Goal: Check status

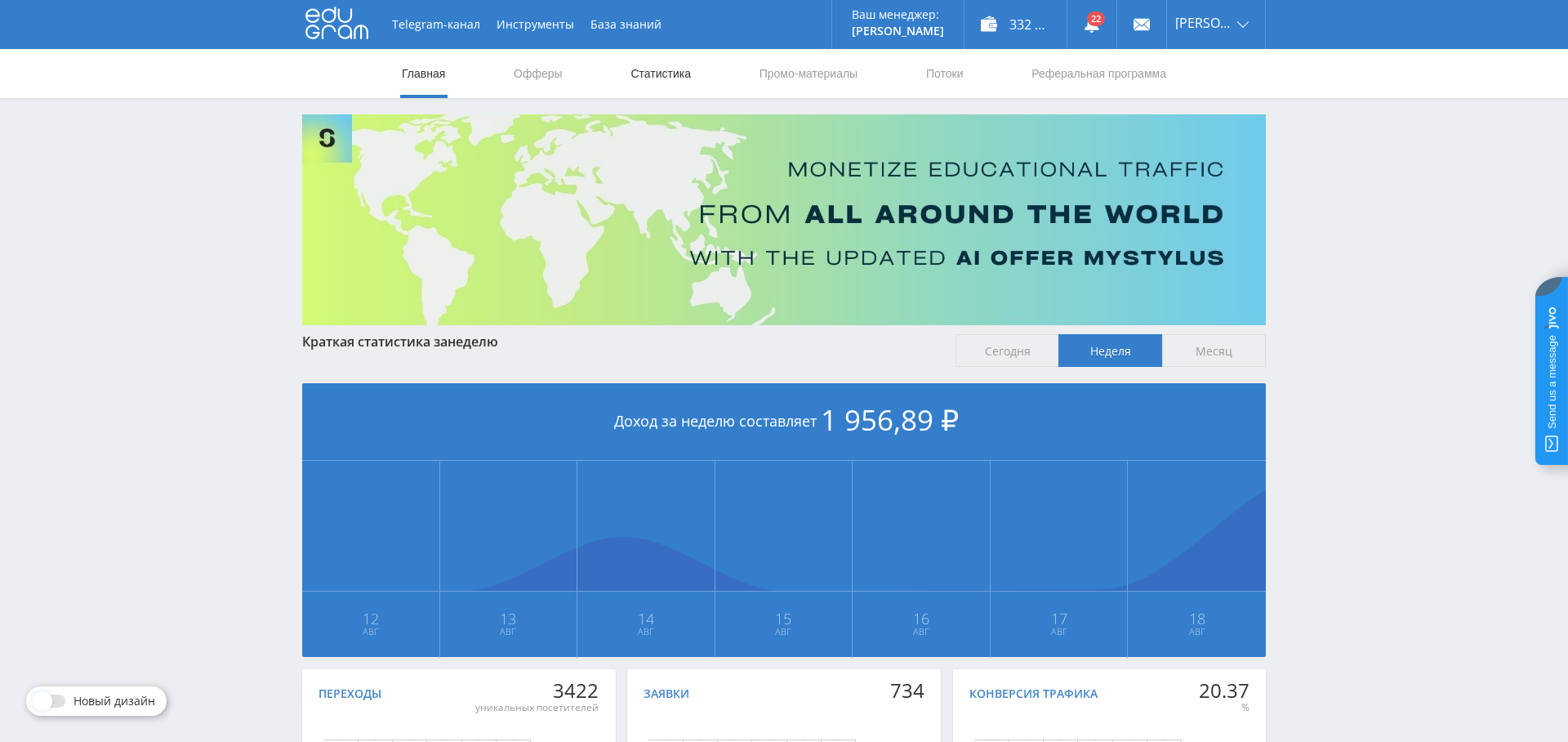
click at [663, 65] on link "Статистика" at bounding box center [660, 73] width 63 height 49
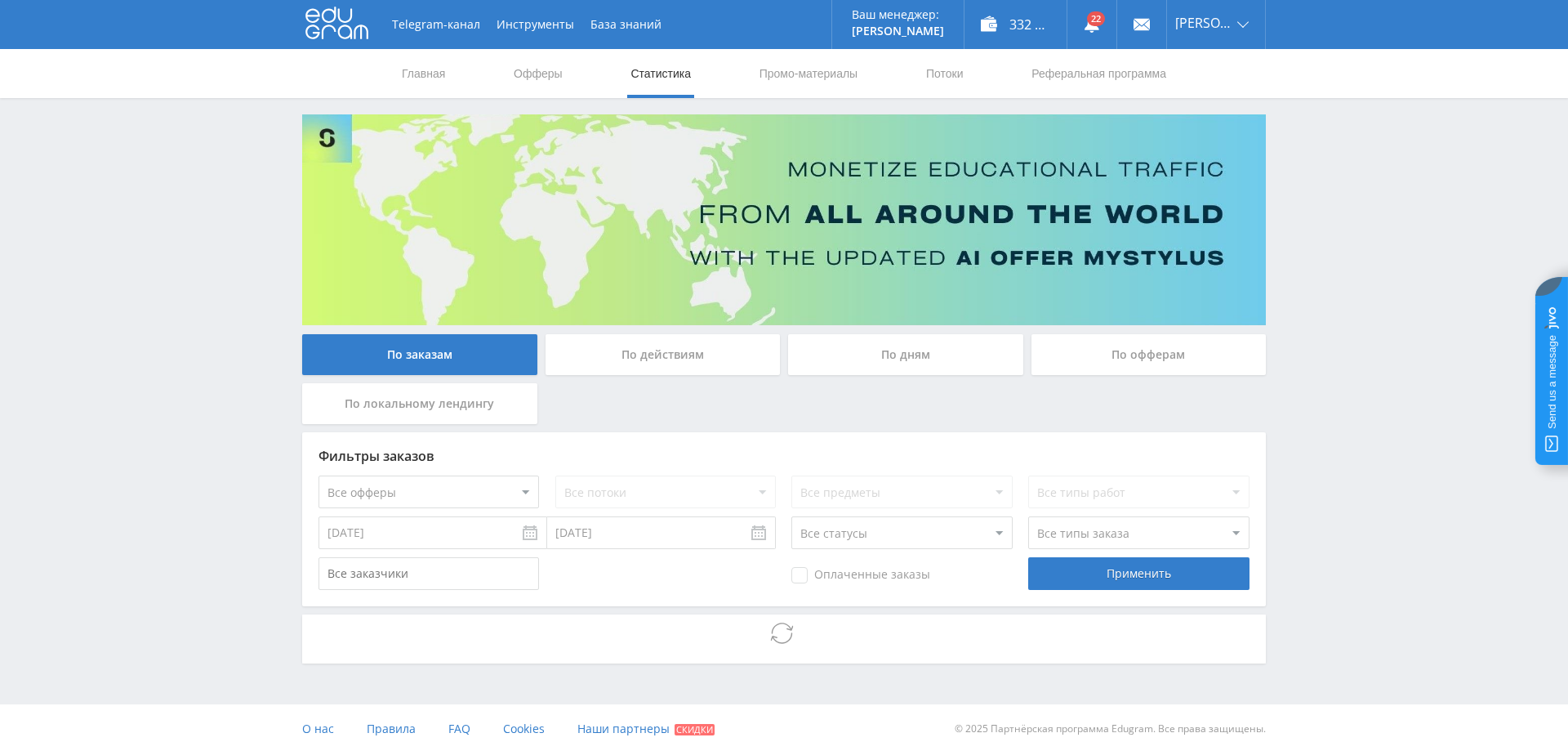
click at [424, 489] on select "Все офферы MyStylus MyStylus - Revshare Кампус AI Studybay Автор24 Studybay [GE…" at bounding box center [428, 492] width 220 height 33
select select "376"
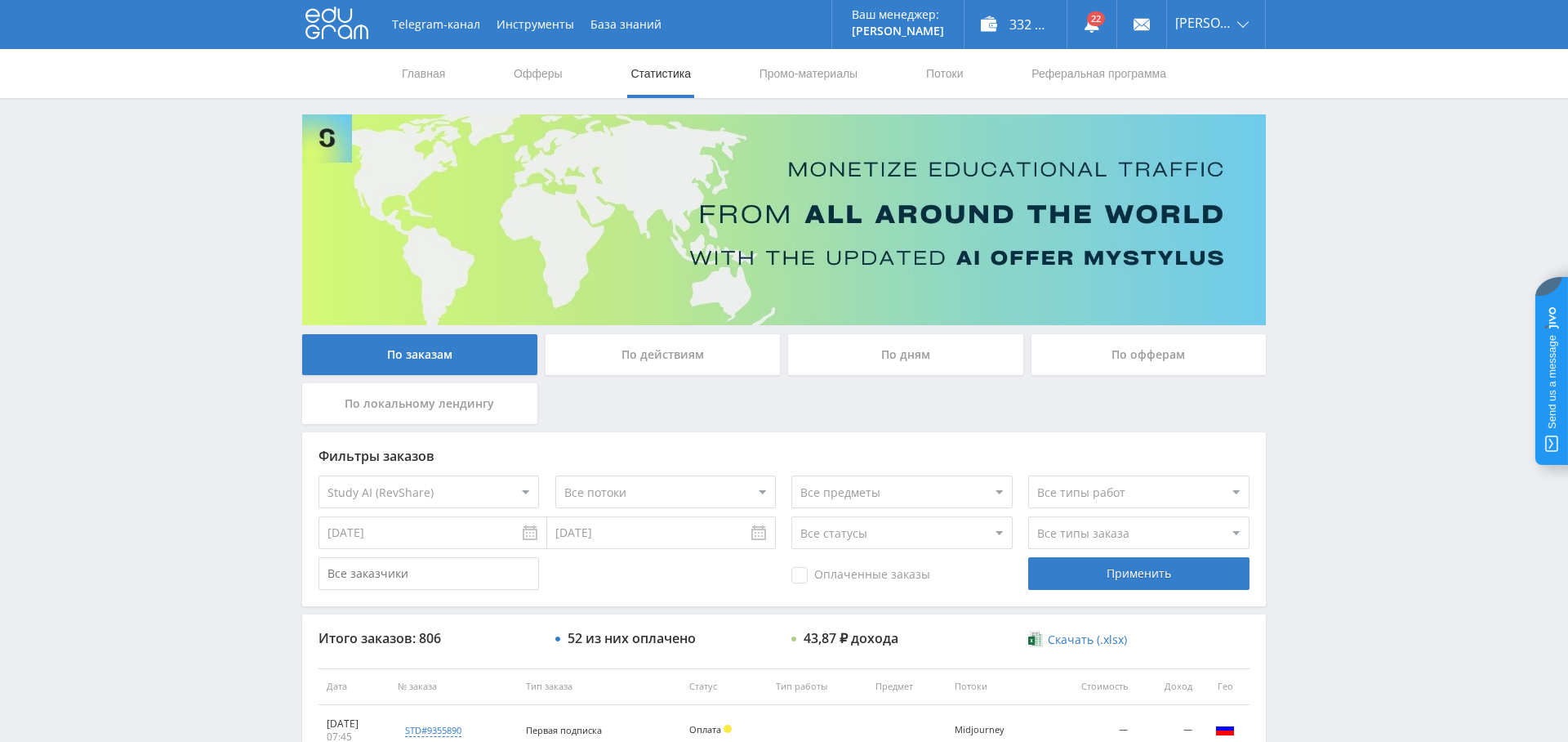
click at [881, 350] on div "По дням" at bounding box center [906, 354] width 236 height 41
click at [0, 0] on input "По дням" at bounding box center [0, 0] width 0 height 0
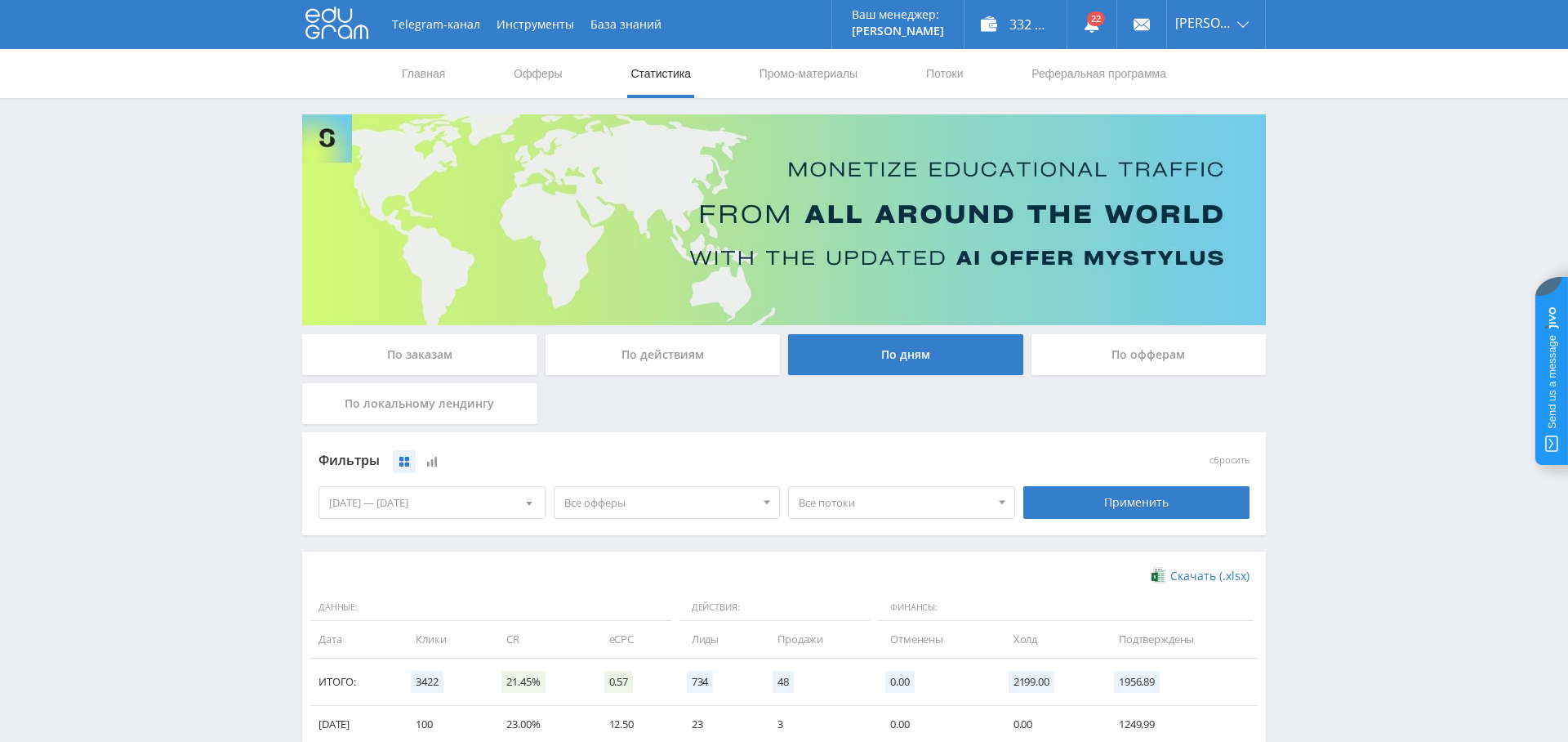
click at [652, 492] on span "Все офферы" at bounding box center [660, 502] width 191 height 31
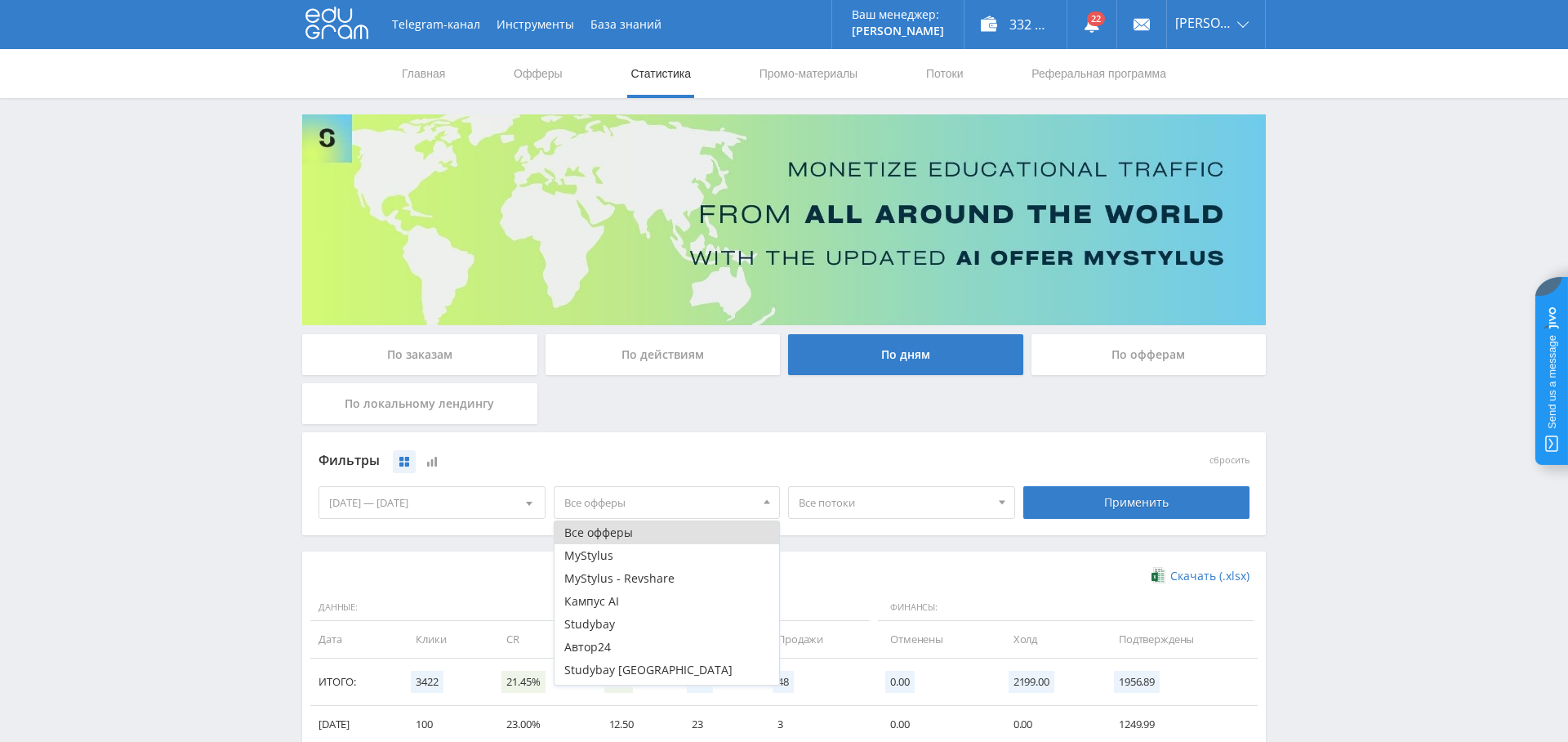
scroll to position [65, 0]
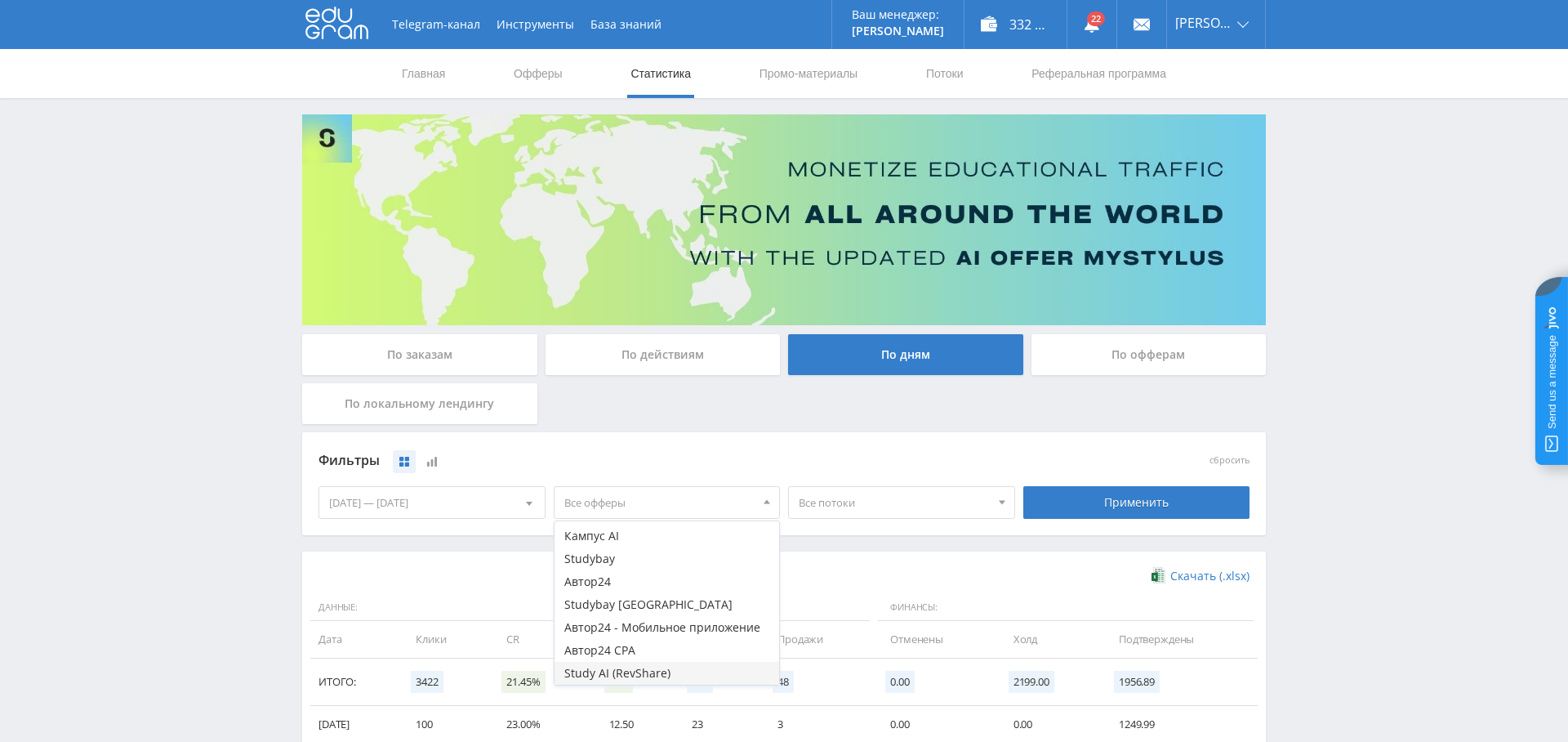
click at [646, 672] on button "Study AI (RevShare)" at bounding box center [668, 672] width 226 height 22
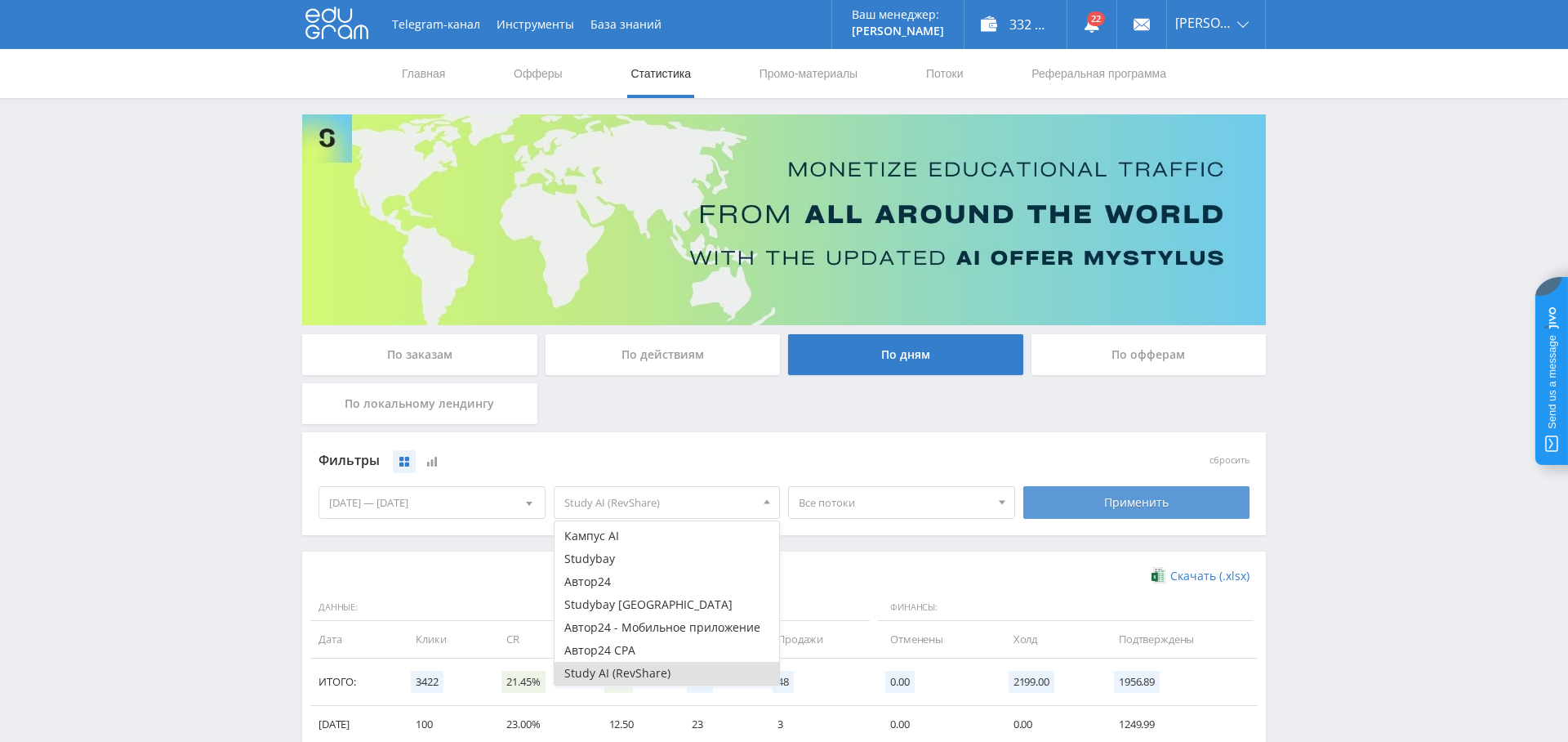
click at [1130, 501] on div "Применить" at bounding box center [1136, 502] width 227 height 33
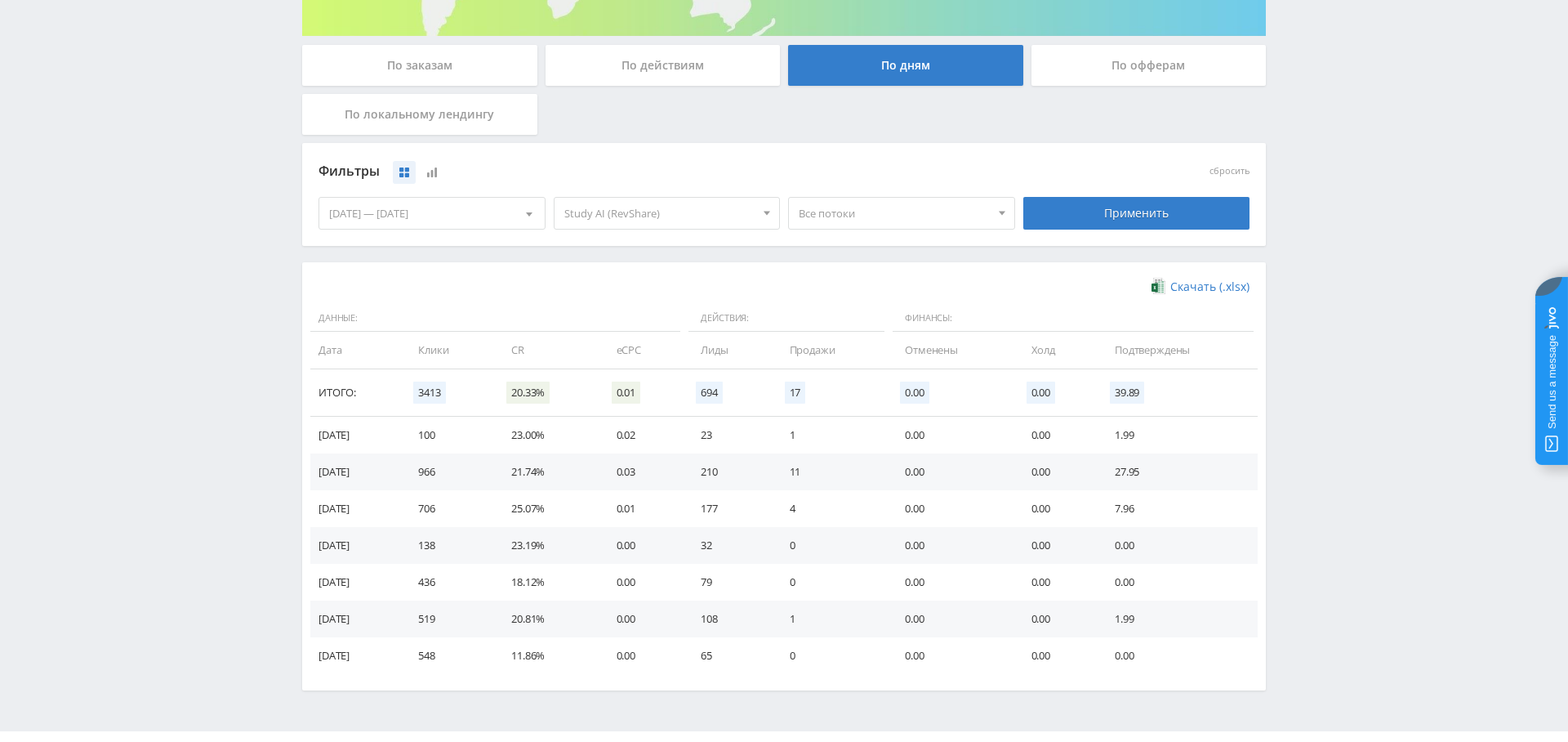
scroll to position [326, 0]
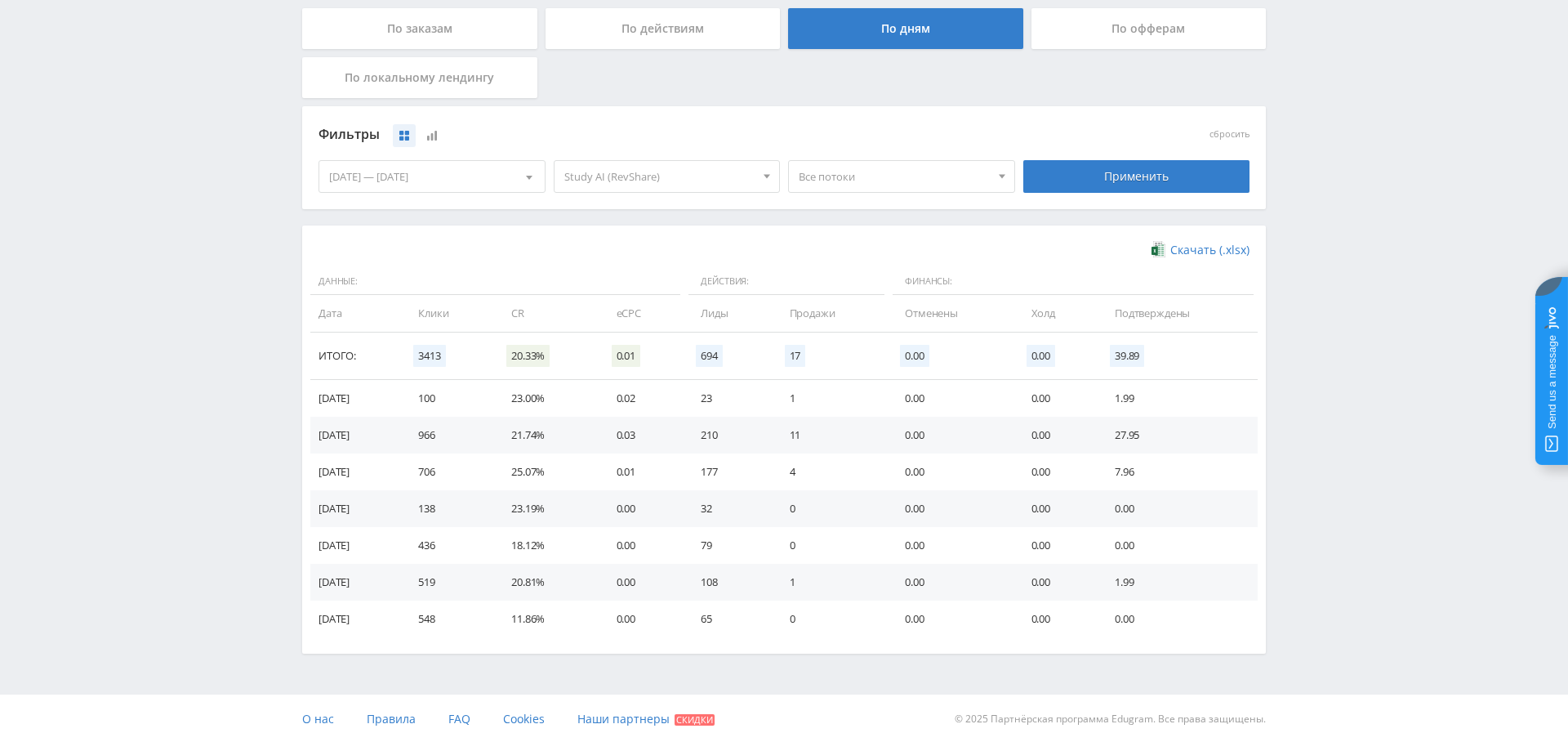
click at [446, 433] on td "966" at bounding box center [449, 435] width 93 height 37
click at [710, 427] on td "210" at bounding box center [728, 435] width 89 height 37
click at [718, 430] on td "210" at bounding box center [728, 435] width 89 height 37
drag, startPoint x: 718, startPoint y: 430, endPoint x: 747, endPoint y: 488, distance: 64.8
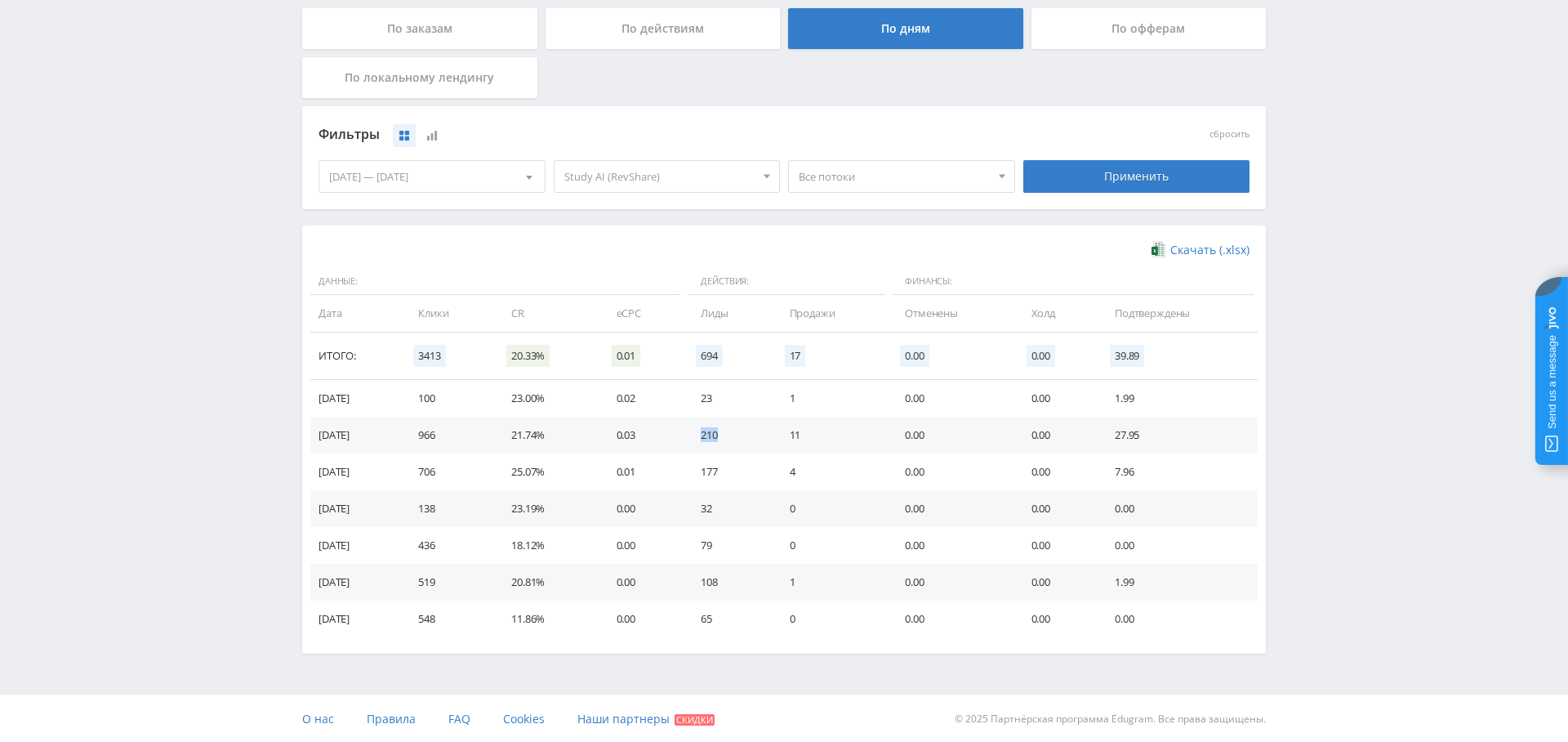
click at [717, 434] on td "210" at bounding box center [728, 435] width 89 height 37
click at [811, 428] on td "11" at bounding box center [830, 435] width 115 height 37
drag, startPoint x: 810, startPoint y: 428, endPoint x: 753, endPoint y: 471, distance: 71.4
click at [803, 432] on td "11" at bounding box center [830, 435] width 115 height 37
click at [799, 431] on td "11" at bounding box center [830, 435] width 115 height 37
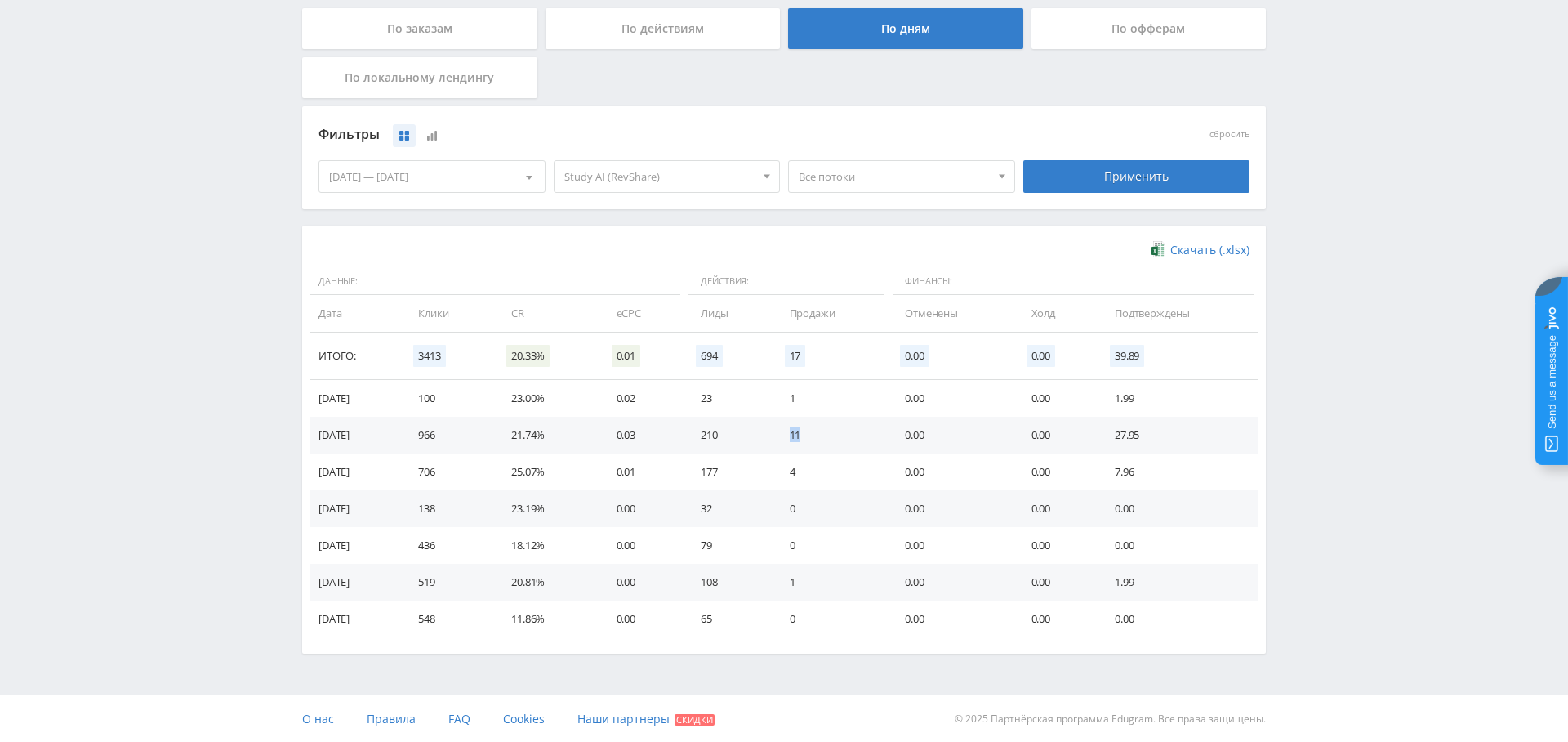
drag, startPoint x: 823, startPoint y: 430, endPoint x: 784, endPoint y: 473, distance: 58.1
click at [824, 430] on td "11" at bounding box center [830, 435] width 115 height 37
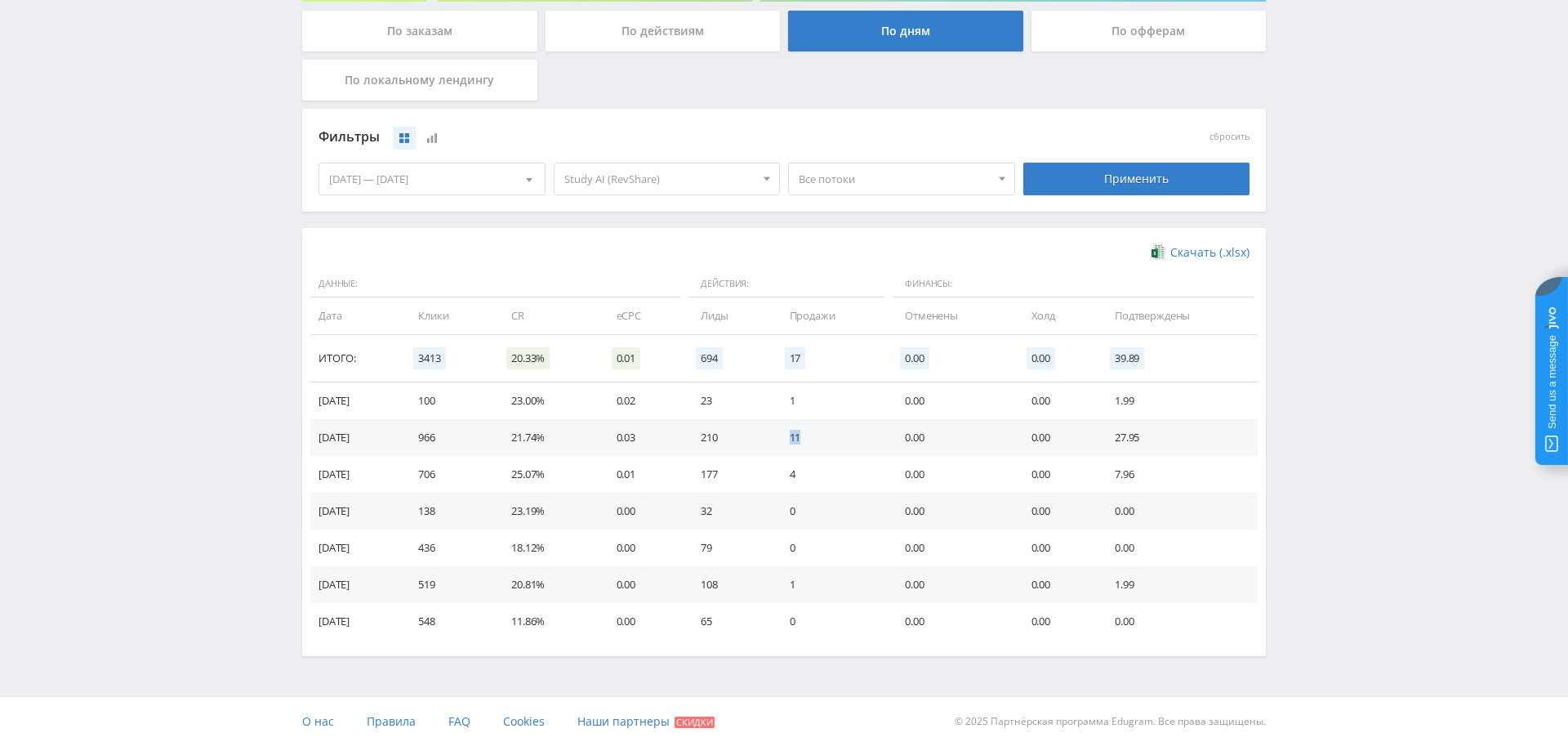
scroll to position [0, 0]
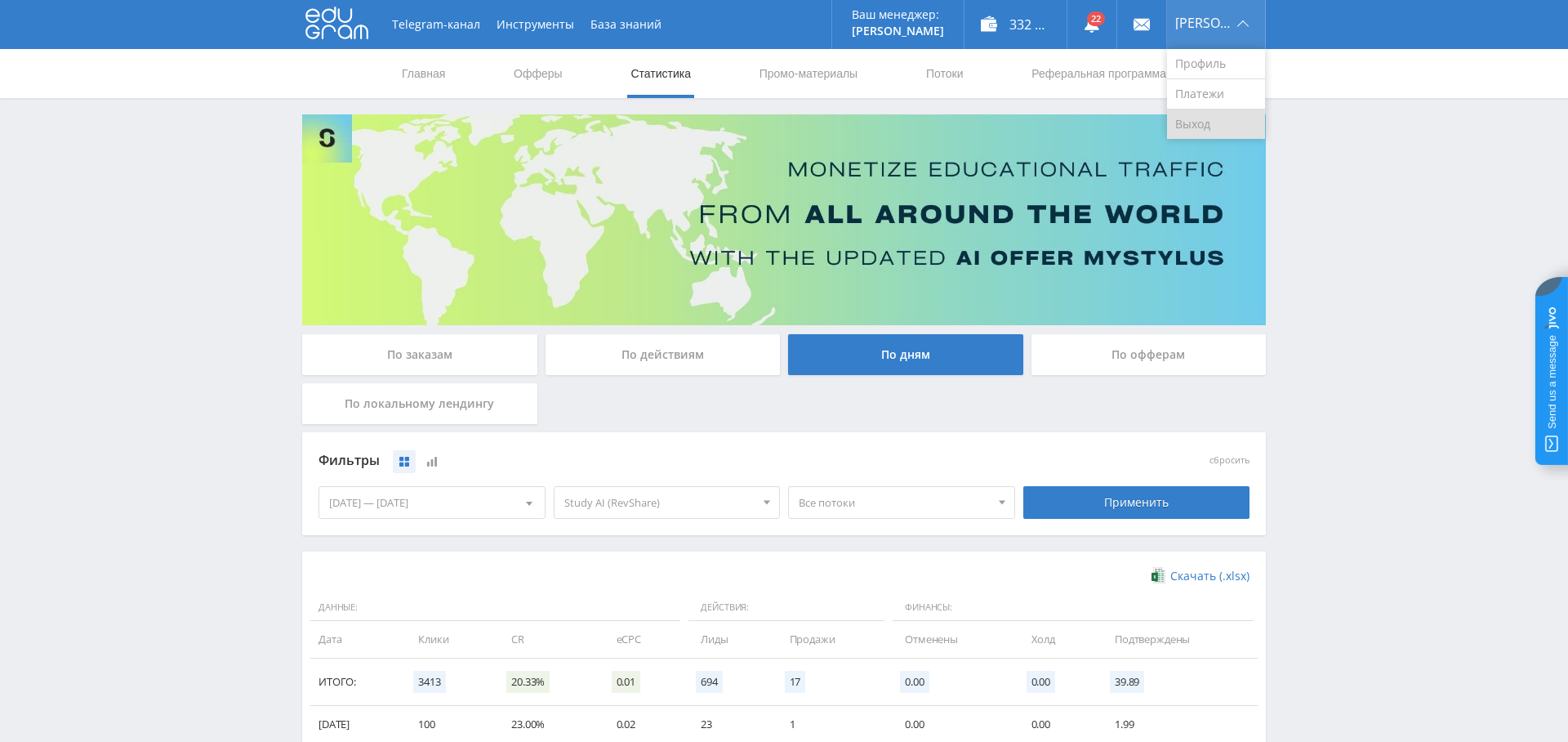
click at [1226, 133] on link "Выход" at bounding box center [1216, 124] width 98 height 29
